Goal: Task Accomplishment & Management: Use online tool/utility

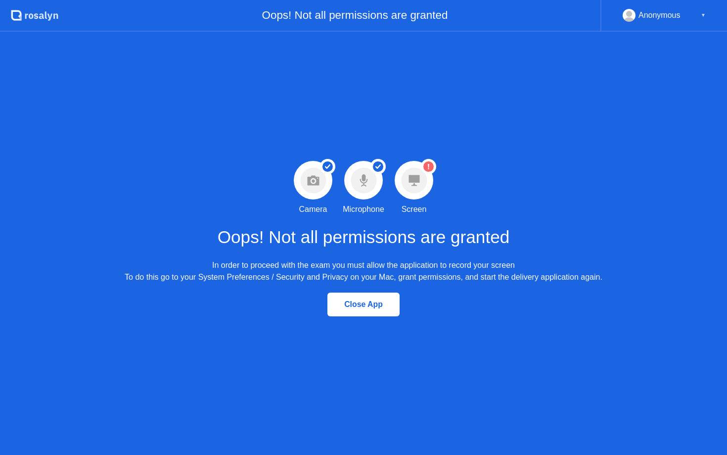
click at [424, 187] on circle at bounding box center [414, 180] width 26 height 26
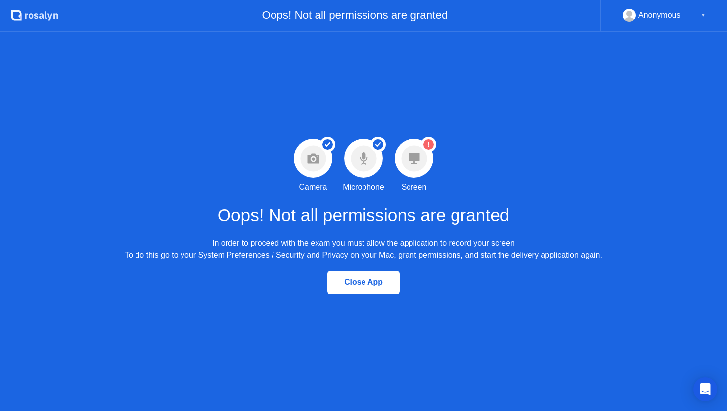
click at [368, 19] on div "Oops! Not all permissions are granted" at bounding box center [329, 16] width 542 height 32
click at [421, 151] on icon "Warning Screen permission not granted" at bounding box center [428, 144] width 15 height 15
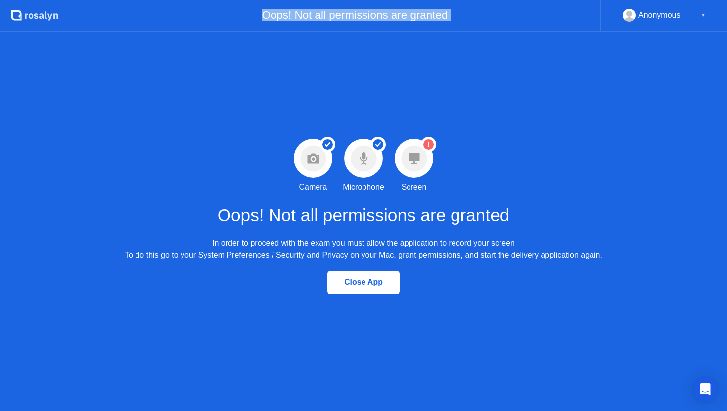
click at [421, 151] on icon "Warning Screen permission not granted" at bounding box center [428, 144] width 15 height 15
